Goal: Task Accomplishment & Management: Use online tool/utility

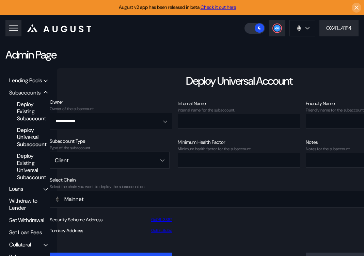
click at [25, 75] on div "Lending Pools Subaccounts Deploy Existing Subaccount Deploy Universal Subaccoun…" at bounding box center [28, 176] width 57 height 216
click at [28, 81] on div "Lending Pools" at bounding box center [25, 80] width 33 height 7
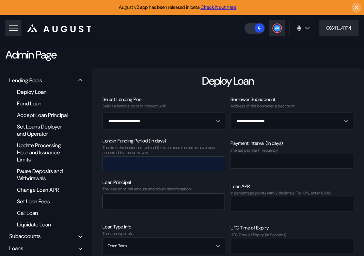
click at [181, 167] on input "number" at bounding box center [159, 164] width 112 height 14
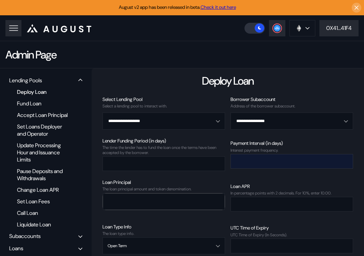
type input "*"
click at [270, 162] on input "number" at bounding box center [287, 162] width 112 height 14
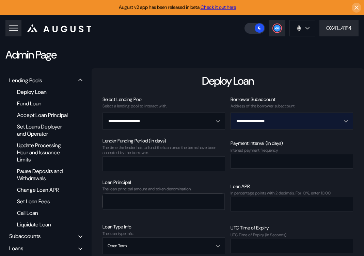
type input "*"
click at [261, 120] on input "Open menu" at bounding box center [288, 121] width 105 height 16
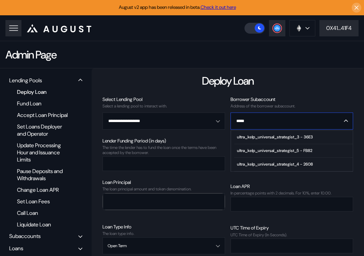
click at [253, 165] on div "ultra_kelp_universal_strategist_4 - 2608" at bounding box center [275, 164] width 76 height 5
type input "**********"
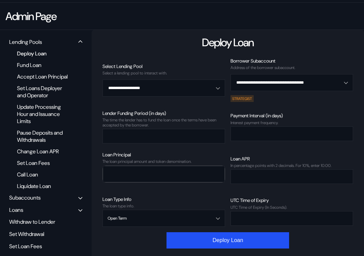
scroll to position [41, 0]
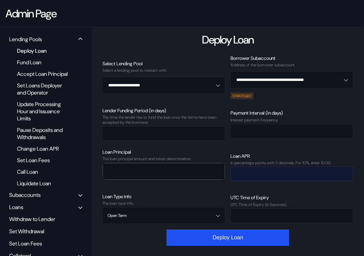
click at [268, 175] on input "number" at bounding box center [287, 174] width 112 height 14
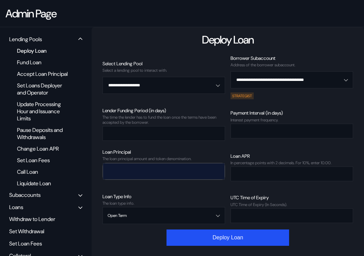
type input "****"
click at [216, 170] on div at bounding box center [164, 171] width 122 height 16
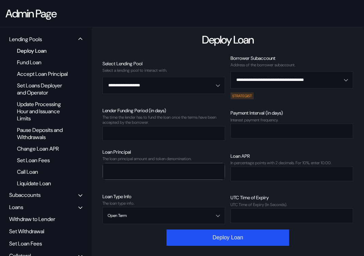
type input "**"
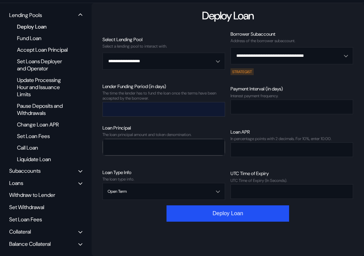
scroll to position [72, 0]
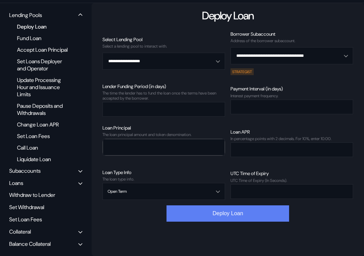
click at [216, 206] on button "Deploy Loan" at bounding box center [228, 214] width 123 height 16
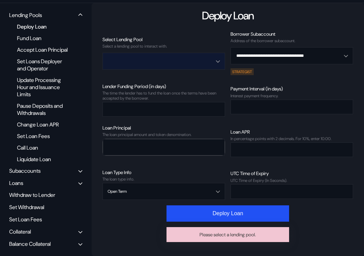
click at [152, 53] on input "Open menu" at bounding box center [160, 61] width 105 height 16
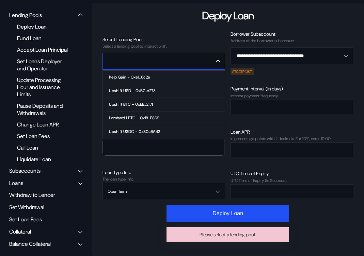
scroll to position [42, 0]
click at [145, 101] on div "High Growth ETH - 0xc8...59fD" at bounding box center [137, 103] width 56 height 5
type input "**********"
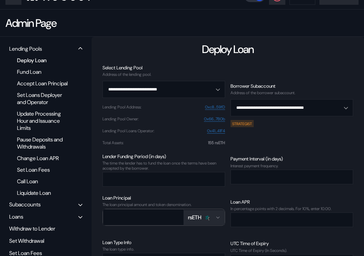
scroll to position [0, 0]
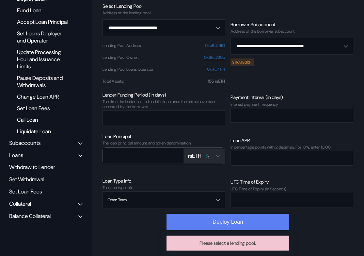
click at [220, 217] on button "Deploy Loan" at bounding box center [228, 222] width 123 height 16
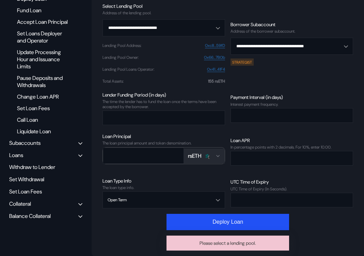
scroll to position [72, 0]
